Goal: Information Seeking & Learning: Learn about a topic

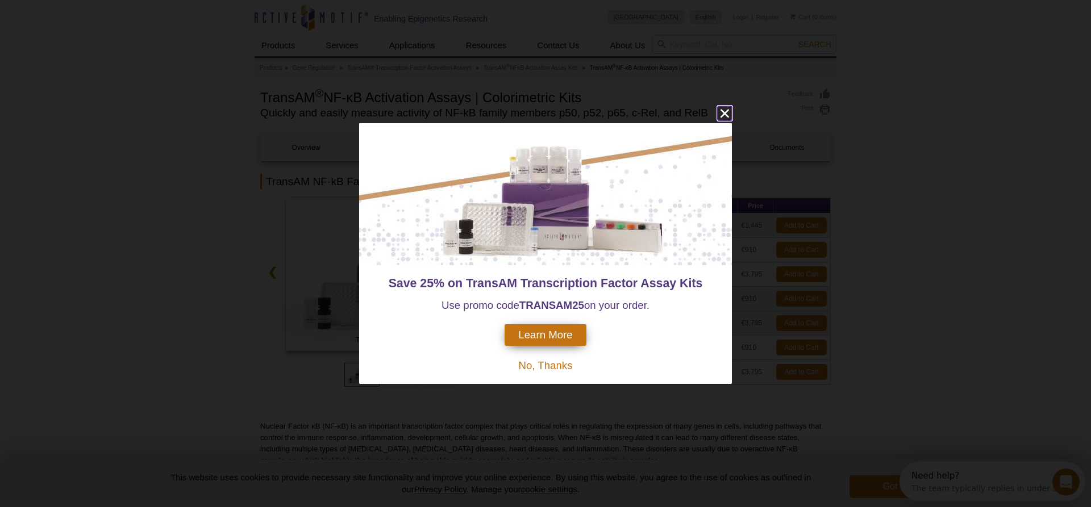
click at [720, 118] on icon "close" at bounding box center [725, 113] width 14 height 14
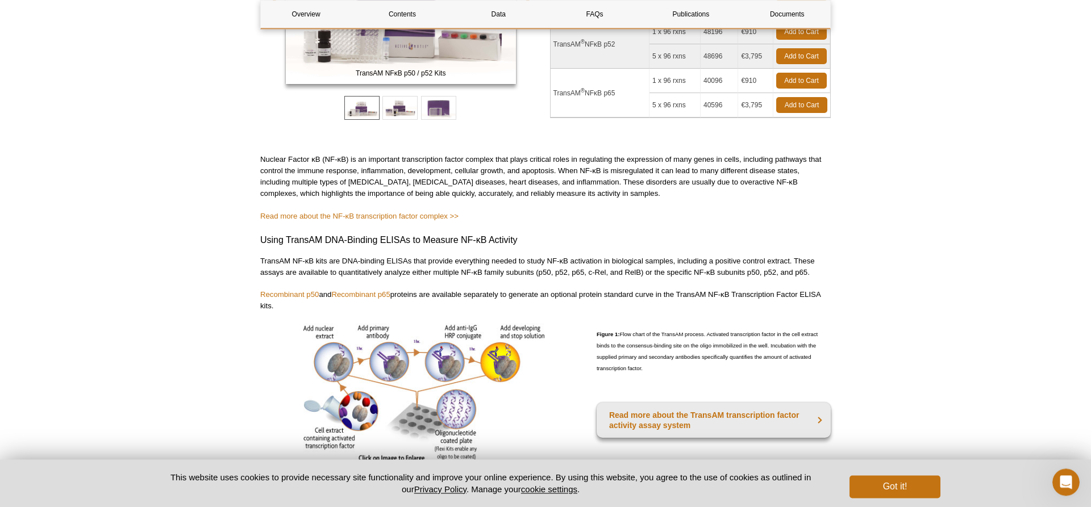
scroll to position [290, 0]
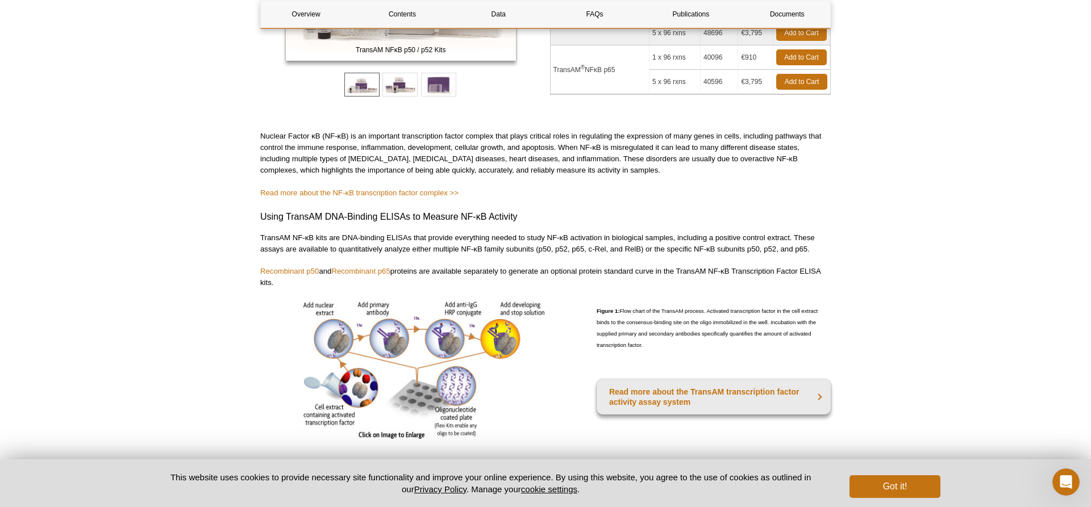
drag, startPoint x: 793, startPoint y: 193, endPoint x: 856, endPoint y: 252, distance: 86.8
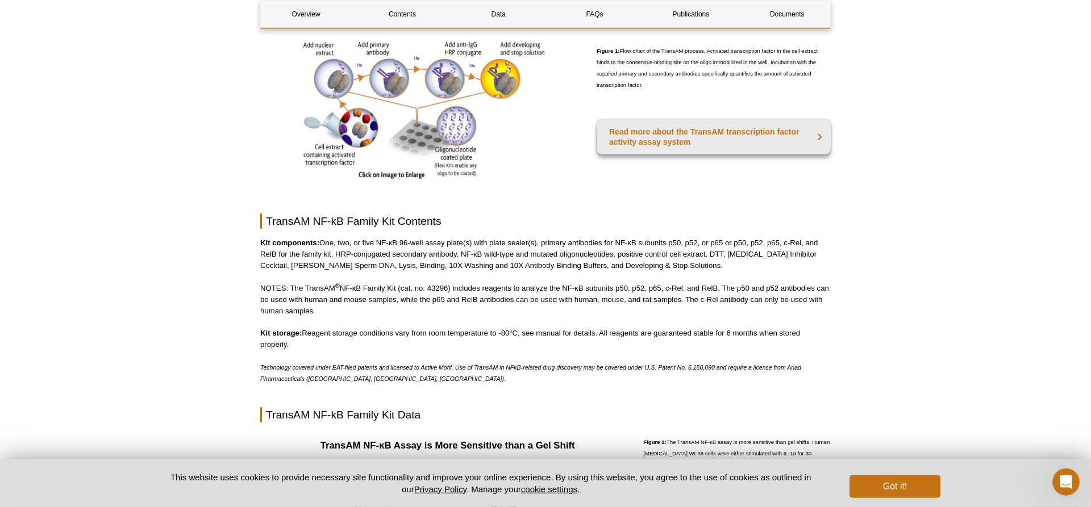
scroll to position [580, 0]
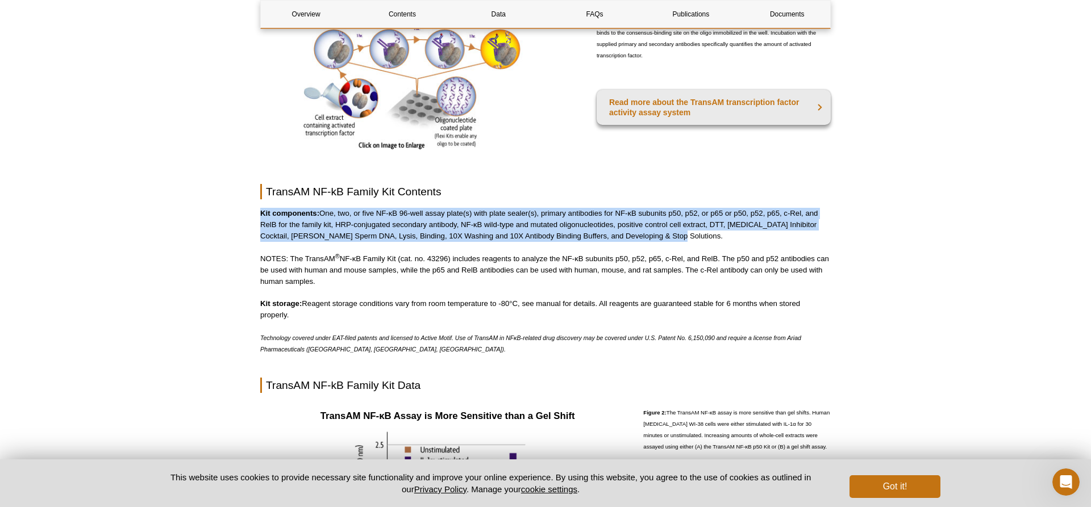
drag, startPoint x: 495, startPoint y: 171, endPoint x: 718, endPoint y: 241, distance: 233.5
drag, startPoint x: 718, startPoint y: 241, endPoint x: 709, endPoint y: 241, distance: 9.1
click at [709, 241] on p "Kit components: One, two, or five NF-κB 96-well assay plate(s) with plate seale…" at bounding box center [545, 225] width 571 height 34
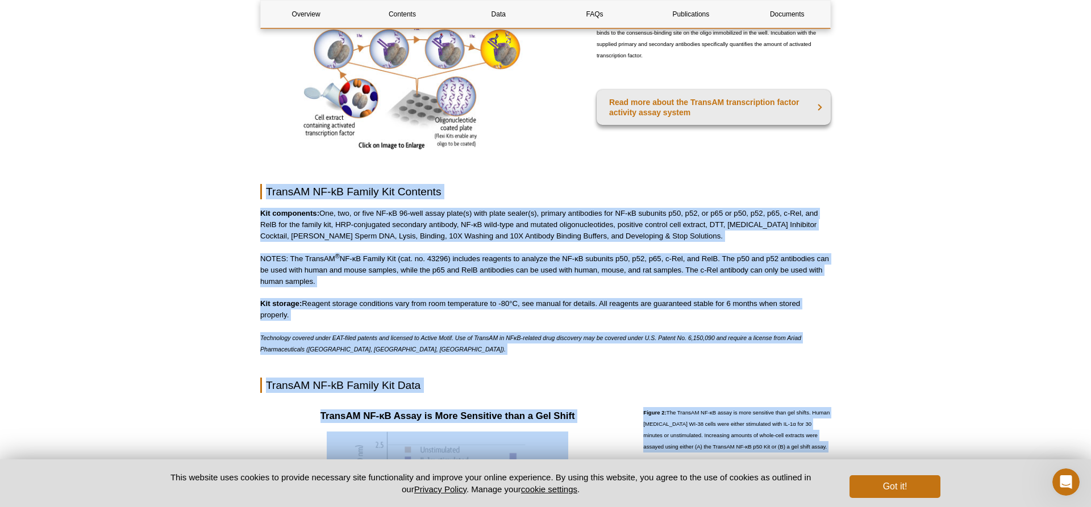
drag, startPoint x: 709, startPoint y: 241, endPoint x: 259, endPoint y: 187, distance: 453.3
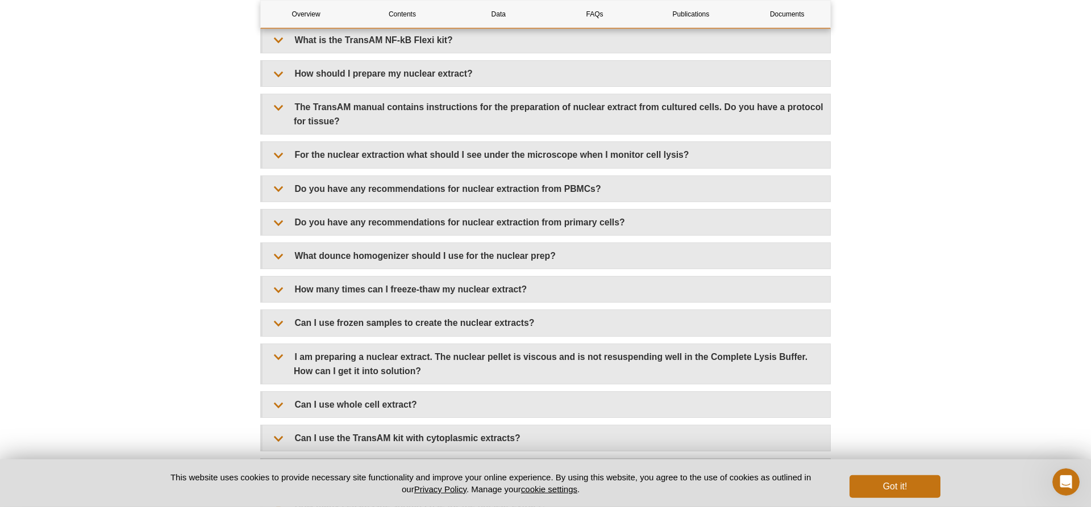
scroll to position [2203, 0]
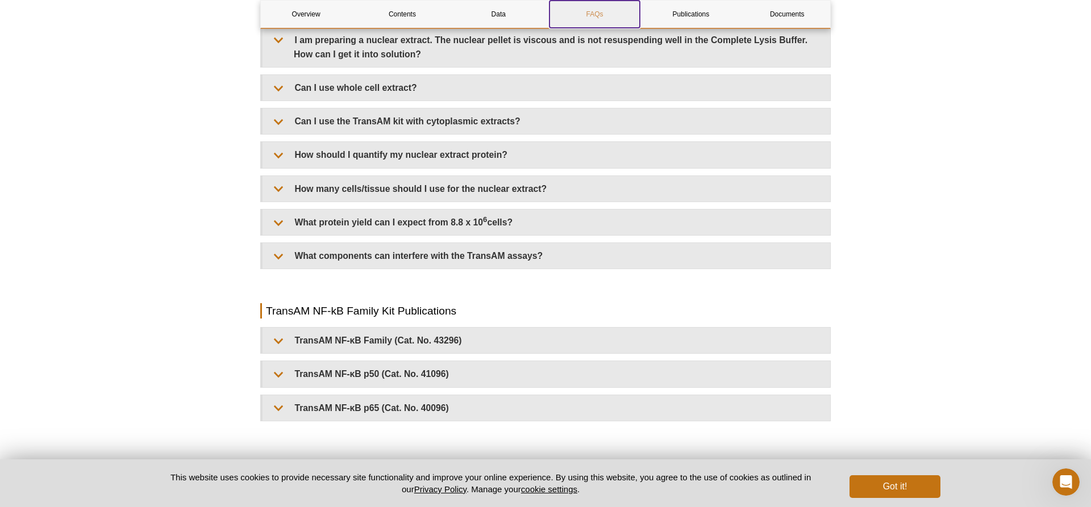
click at [587, 15] on link "FAQs" at bounding box center [594, 14] width 90 height 27
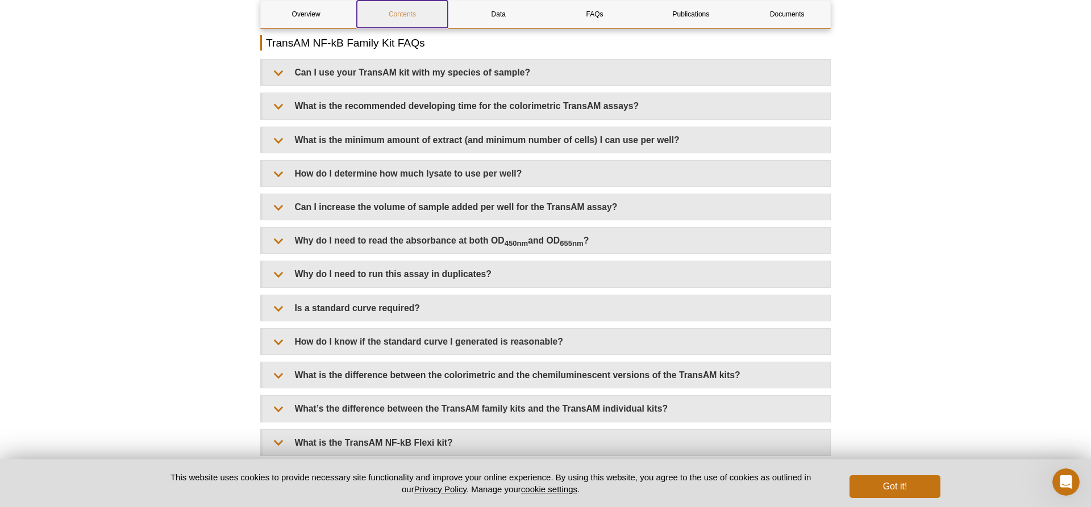
click at [382, 17] on link "Contents" at bounding box center [402, 14] width 90 height 27
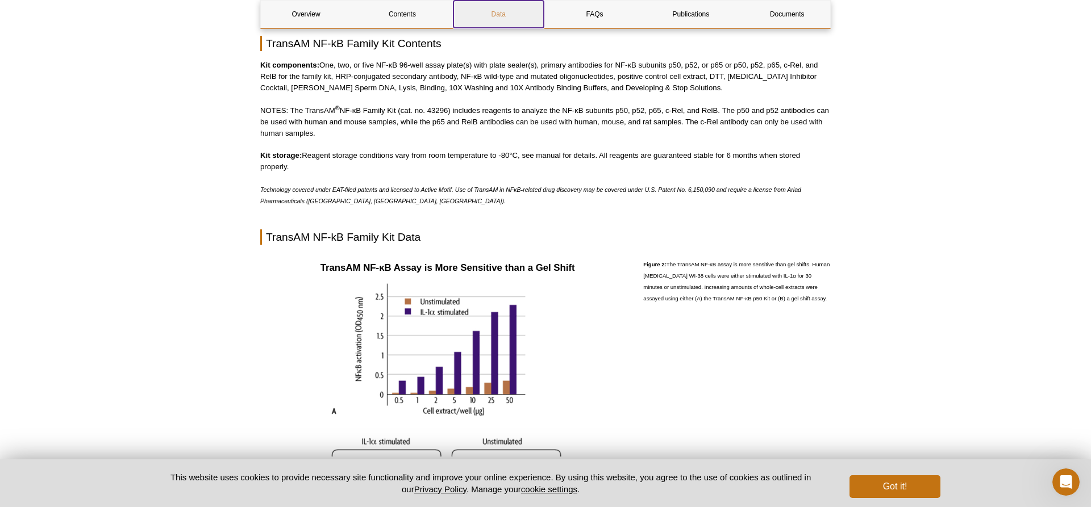
click at [502, 20] on link "Data" at bounding box center [498, 14] width 90 height 27
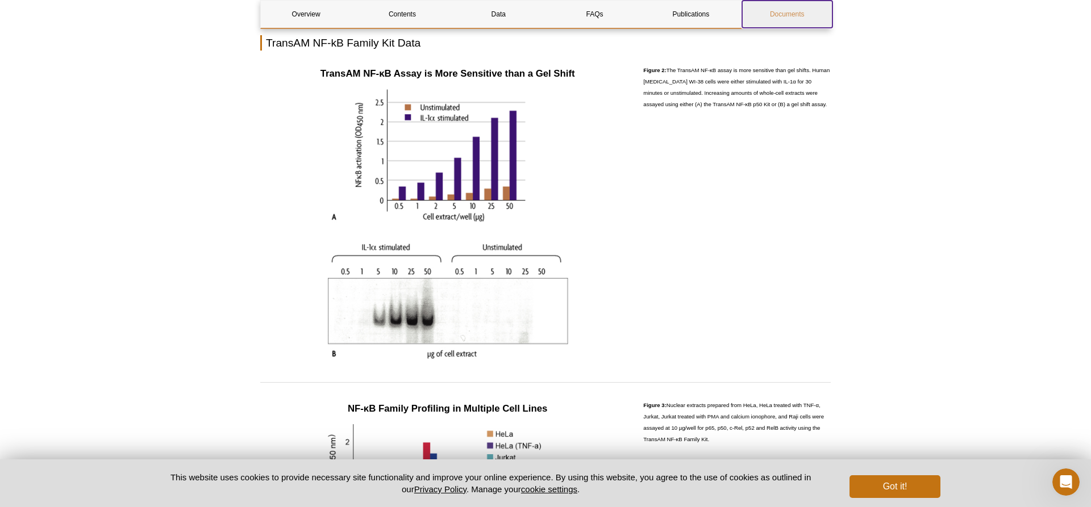
click at [797, 20] on link "Documents" at bounding box center [787, 14] width 90 height 27
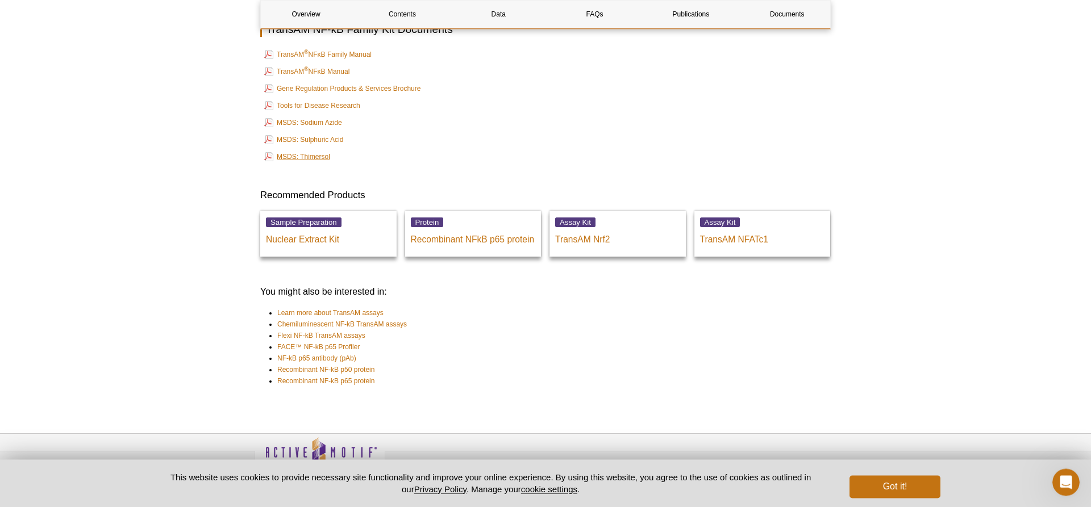
scroll to position [2630, 0]
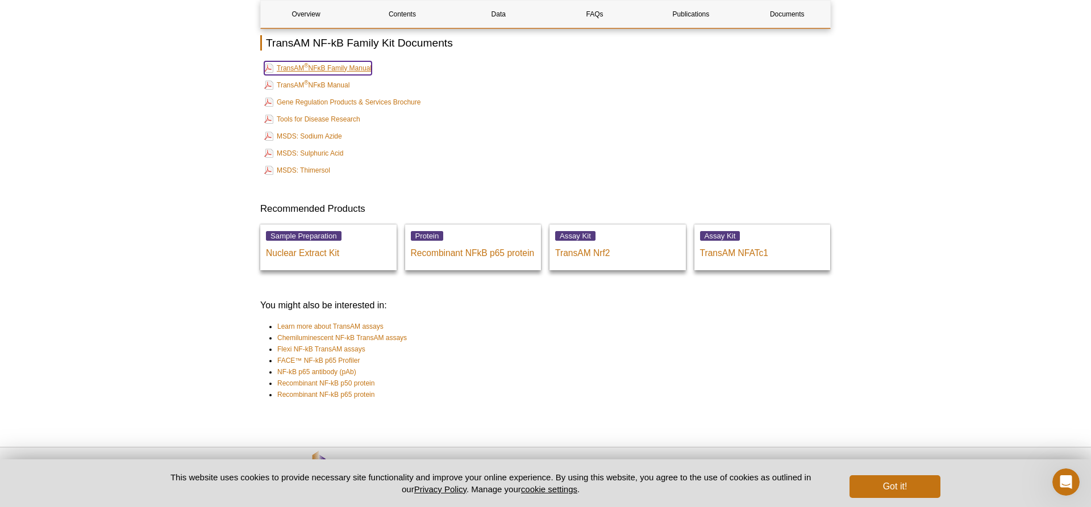
click at [365, 70] on link "TransAM ® NFκB Family Manual" at bounding box center [317, 68] width 107 height 14
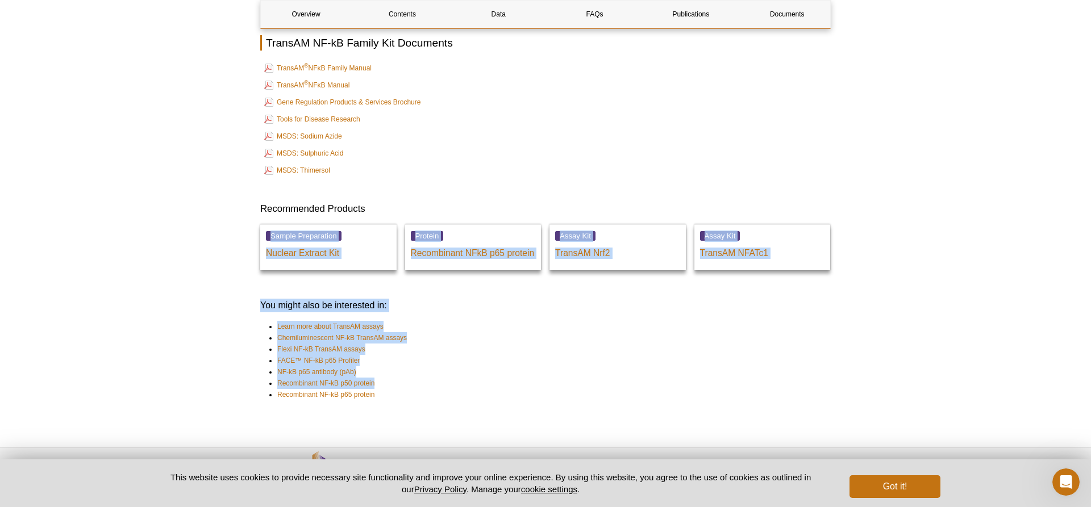
drag, startPoint x: 696, startPoint y: 197, endPoint x: 584, endPoint y: 392, distance: 225.3
click at [603, 372] on li "NF-kB p65 antibody (pAb)" at bounding box center [548, 372] width 543 height 11
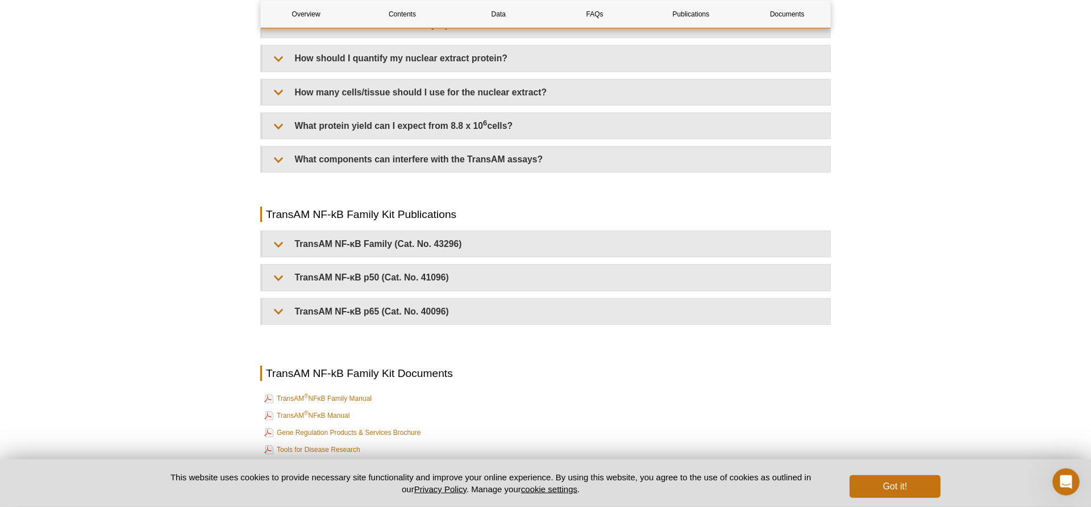
scroll to position [2282, 0]
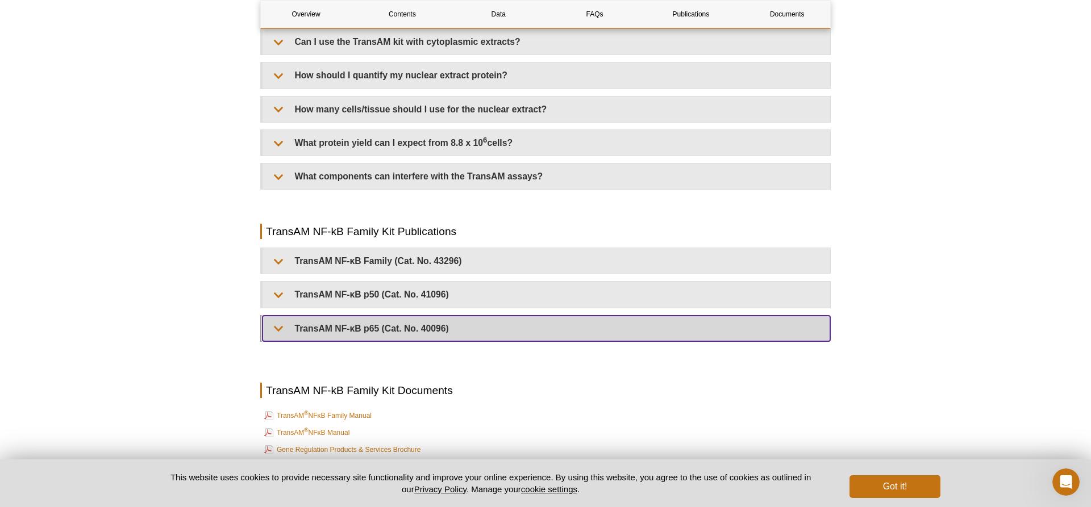
click at [603, 336] on summary "TransAM NF-κB p65 (Cat. No. 40096)" at bounding box center [547, 329] width 568 height 26
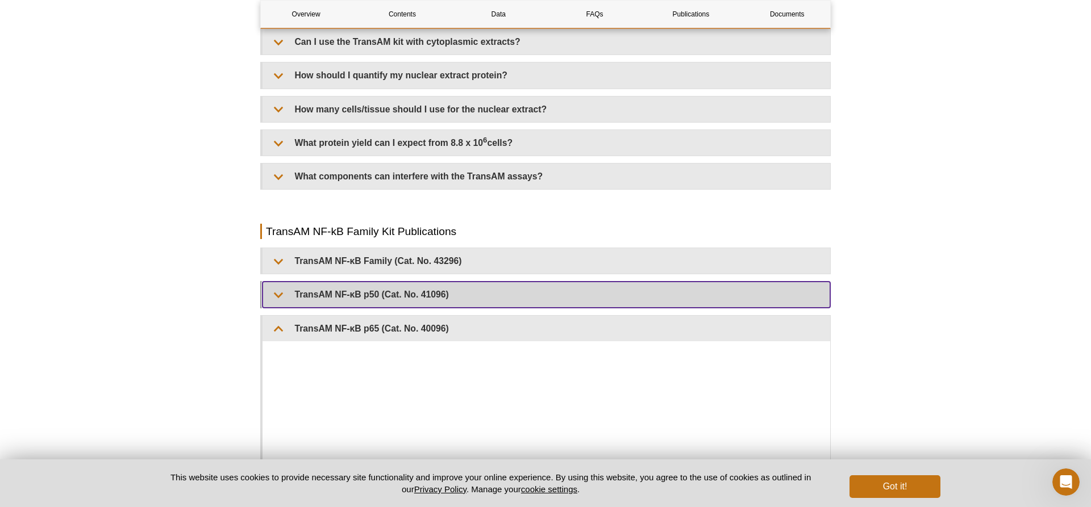
click at [580, 303] on summary "TransAM NF-κB p50 (Cat. No. 41096)" at bounding box center [547, 295] width 568 height 26
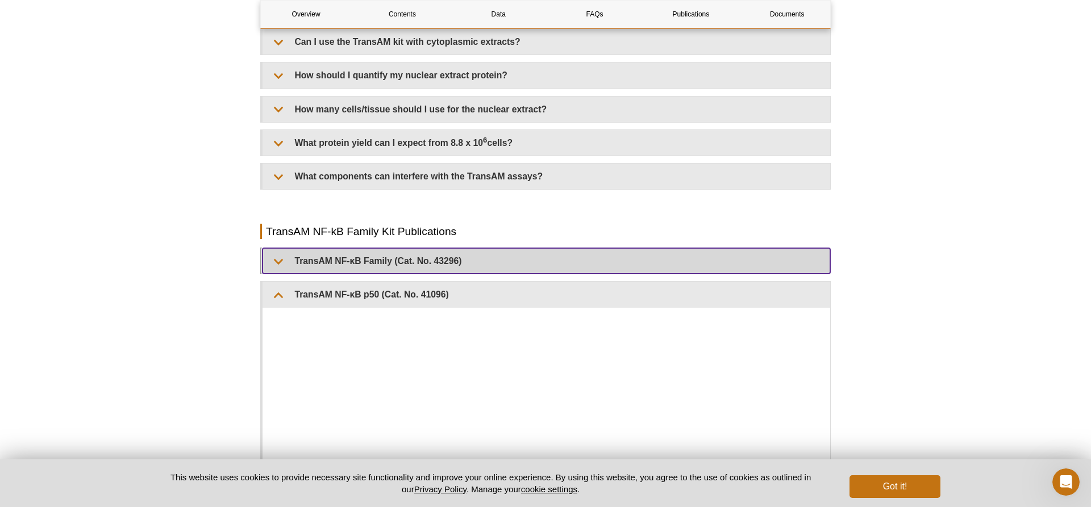
click at [574, 272] on summary "TransAM NF-κB Family (Cat. No. 43296)" at bounding box center [547, 261] width 568 height 26
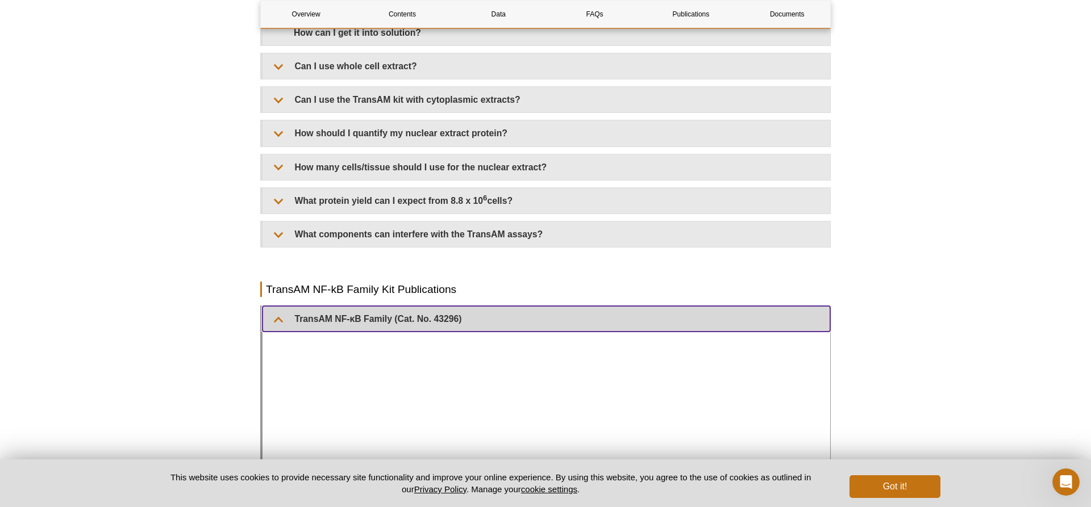
click at [539, 314] on summary "TransAM NF-κB Family (Cat. No. 43296)" at bounding box center [547, 319] width 568 height 26
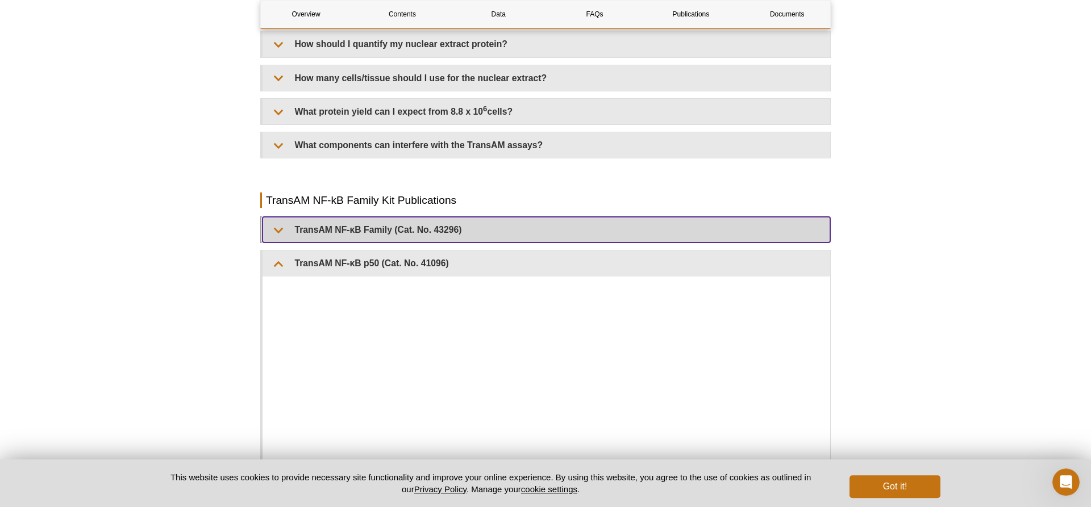
scroll to position [2340, 0]
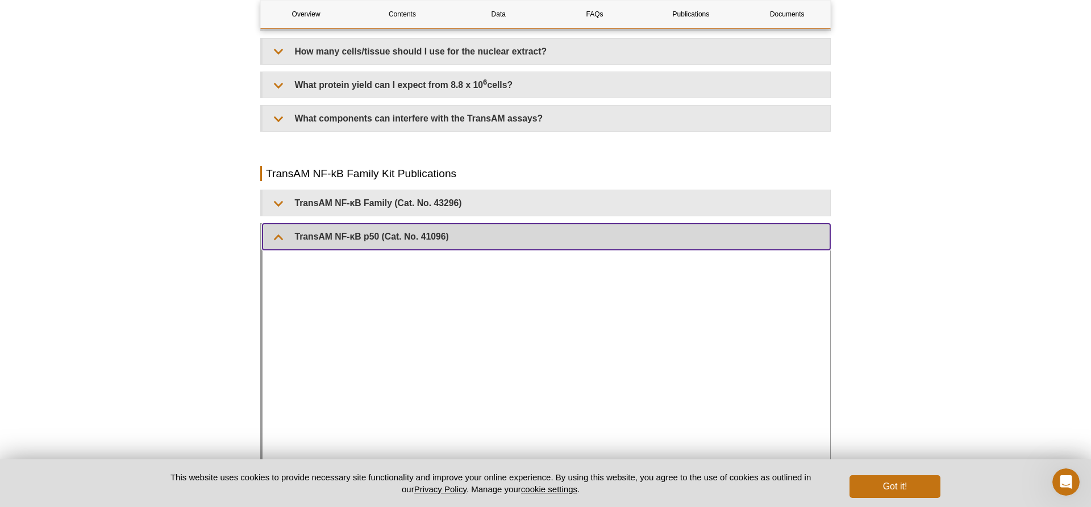
click at [527, 249] on summary "TransAM NF-κB p50 (Cat. No. 41096)" at bounding box center [547, 237] width 568 height 26
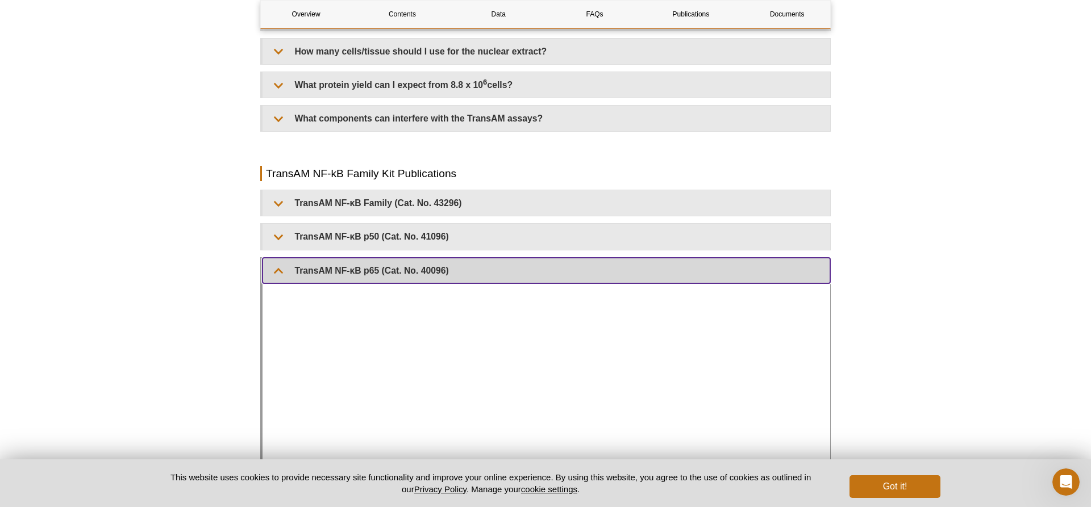
click at [514, 280] on summary "TransAM NF-κB p65 (Cat. No. 40096)" at bounding box center [547, 271] width 568 height 26
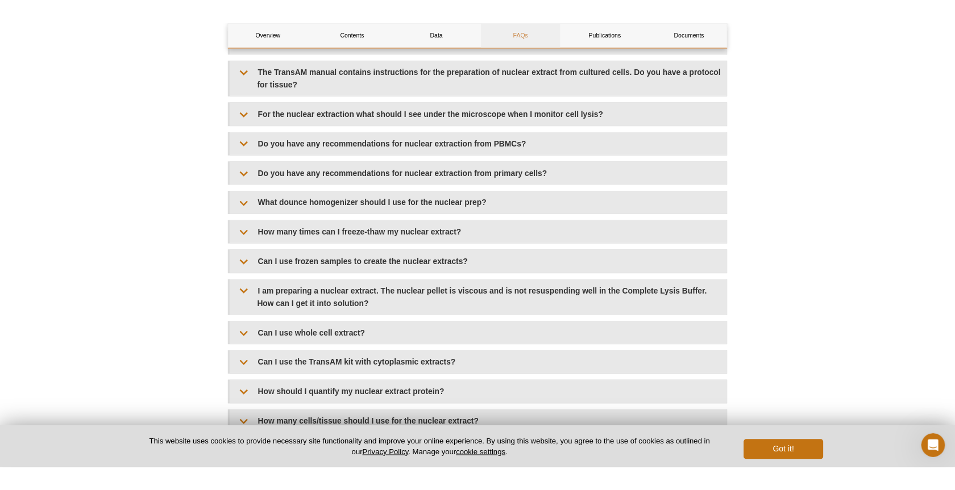
scroll to position [1934, 0]
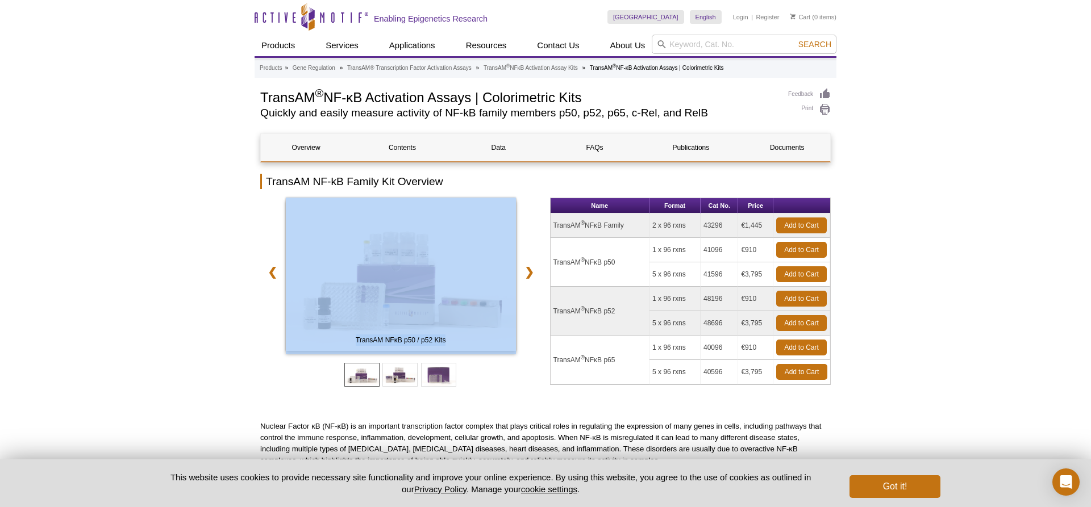
drag, startPoint x: 772, startPoint y: 225, endPoint x: 754, endPoint y: 179, distance: 49.5
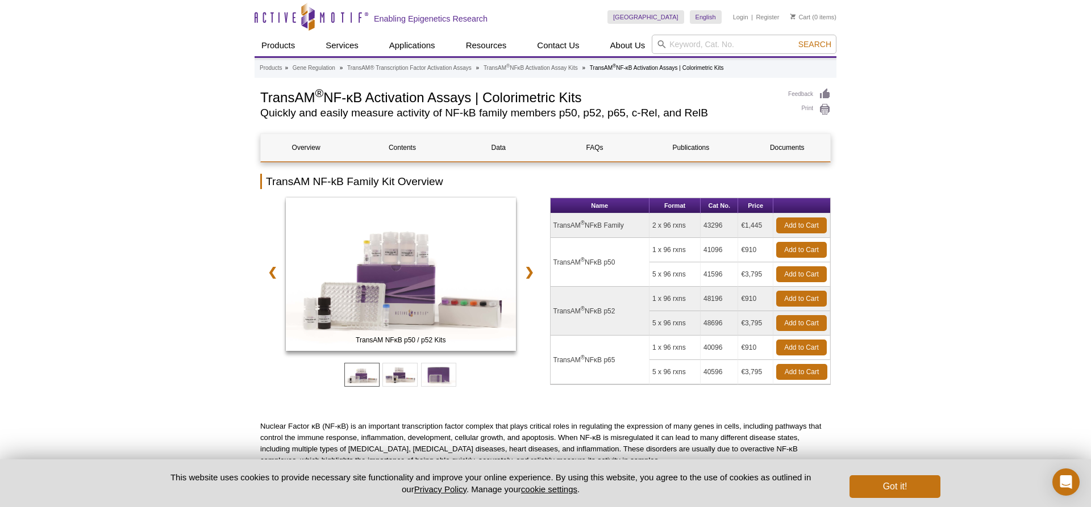
drag, startPoint x: 754, startPoint y: 179, endPoint x: 875, endPoint y: 220, distance: 127.8
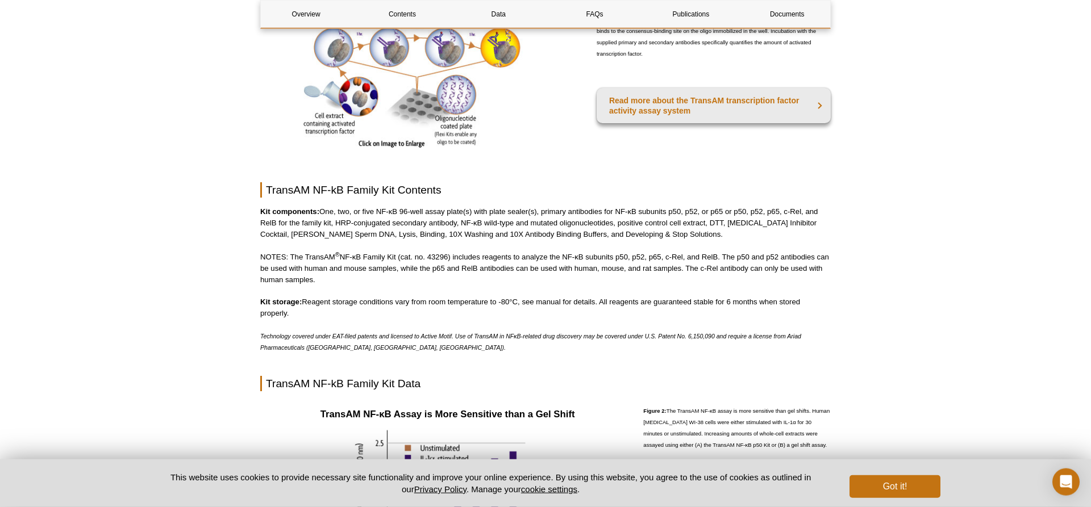
scroll to position [638, 0]
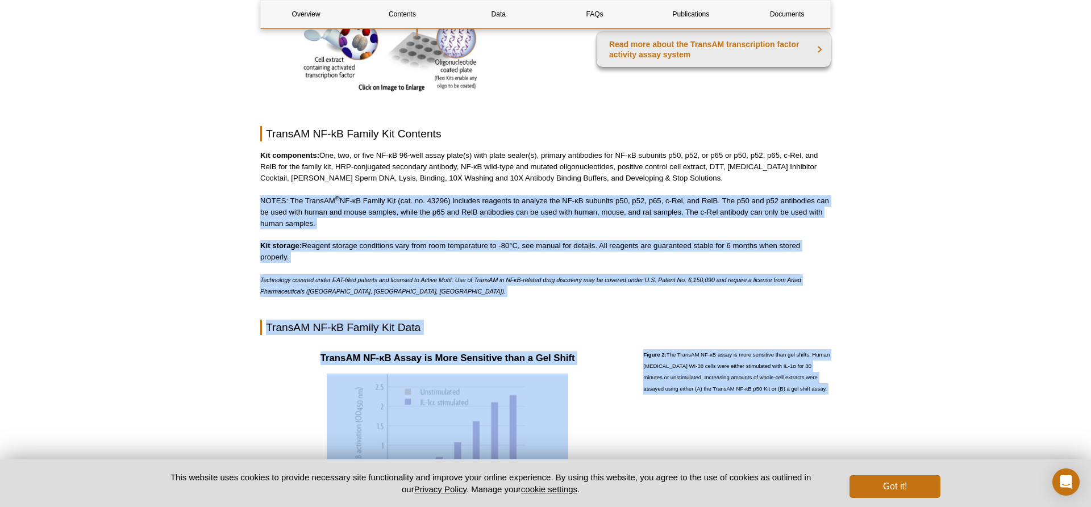
drag, startPoint x: 374, startPoint y: 231, endPoint x: 258, endPoint y: 193, distance: 122.0
drag, startPoint x: 258, startPoint y: 193, endPoint x: 487, endPoint y: 223, distance: 231.1
click at [487, 223] on p "NOTES: The TransAM ® NF-κB Family Kit (cat. no. 43296) includes reagents to ana…" at bounding box center [545, 212] width 571 height 34
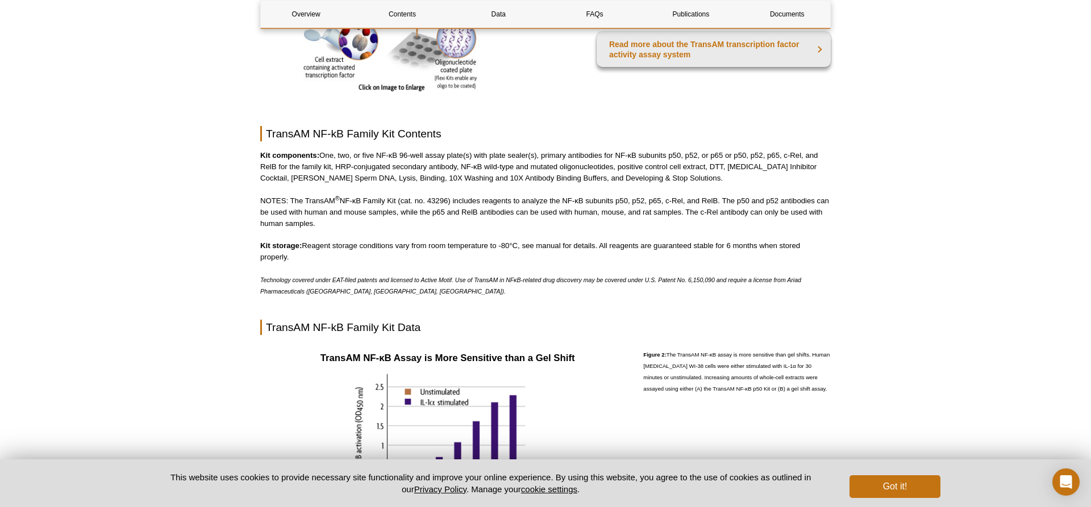
drag, startPoint x: 459, startPoint y: 228, endPoint x: 263, endPoint y: 196, distance: 198.1
click at [263, 196] on p "NOTES: The TransAM ® NF-κB Family Kit (cat. no. 43296) includes reagents to ana…" at bounding box center [545, 212] width 571 height 34
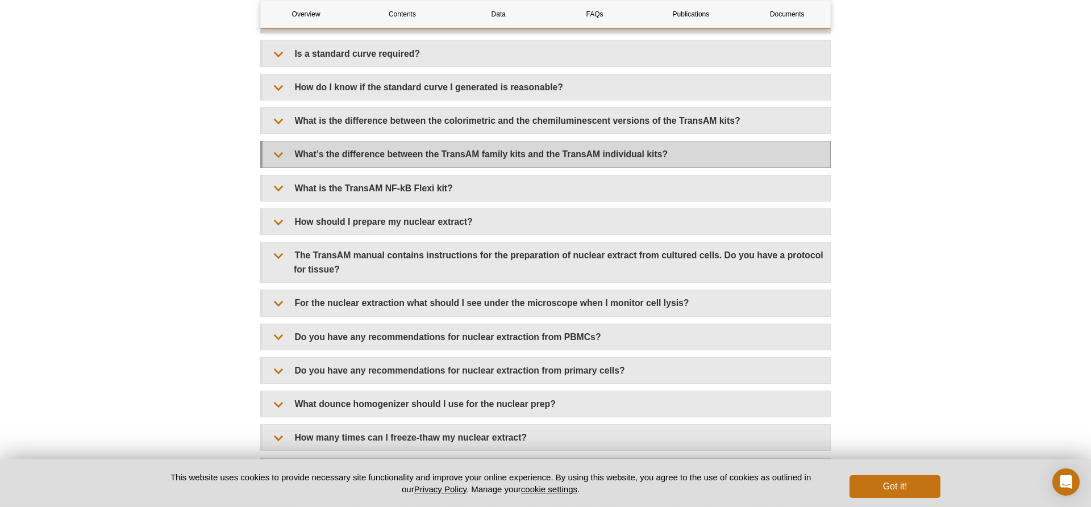
scroll to position [1739, 0]
